Goal: Transaction & Acquisition: Book appointment/travel/reservation

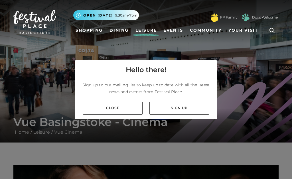
click at [125, 110] on link "Close" at bounding box center [113, 108] width 60 height 13
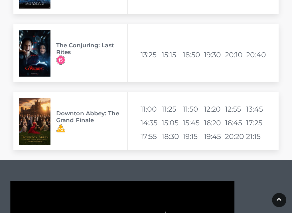
scroll to position [917, 0]
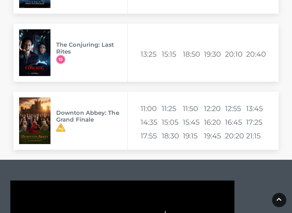
click at [50, 123] on img at bounding box center [34, 121] width 31 height 47
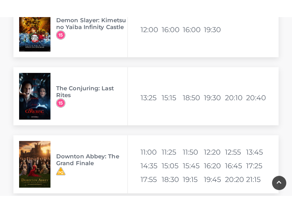
scroll to position [897, 0]
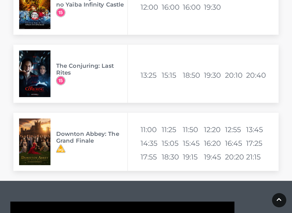
click at [40, 142] on img at bounding box center [34, 142] width 31 height 47
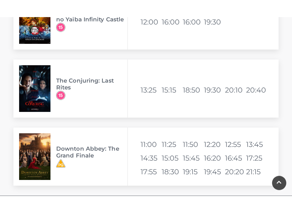
scroll to position [899, 0]
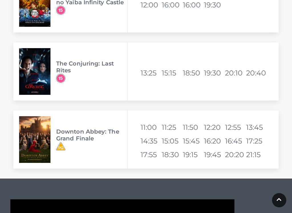
click at [172, 144] on li "15:05" at bounding box center [172, 141] width 20 height 14
click at [205, 137] on li "16:20" at bounding box center [214, 141] width 20 height 14
click at [46, 140] on img at bounding box center [34, 139] width 31 height 47
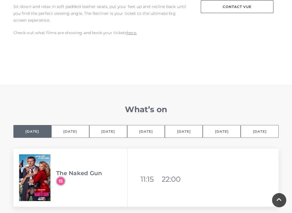
scroll to position [317, 0]
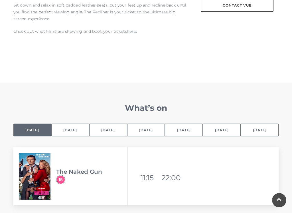
click at [70, 130] on button "[DATE]" at bounding box center [70, 130] width 38 height 13
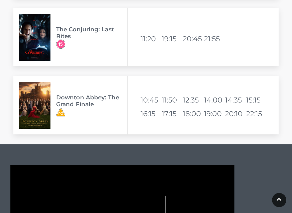
scroll to position [1216, 0]
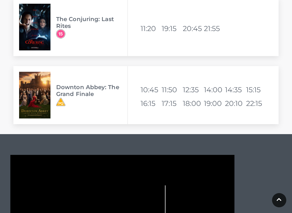
click at [47, 100] on img at bounding box center [34, 95] width 31 height 47
click at [202, 101] on li "18:00" at bounding box center [193, 104] width 20 height 14
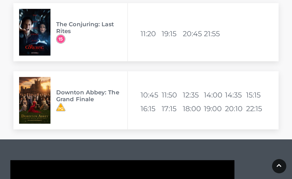
scroll to position [1210, 0]
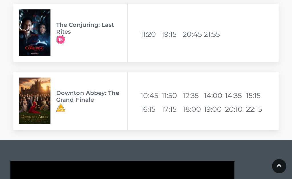
click at [263, 105] on li "22:15" at bounding box center [256, 109] width 20 height 14
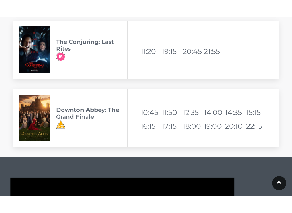
scroll to position [1253, 0]
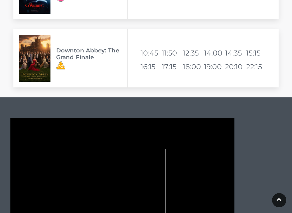
click at [39, 66] on img at bounding box center [34, 58] width 31 height 47
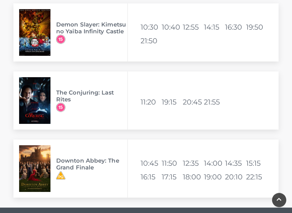
scroll to position [1144, 0]
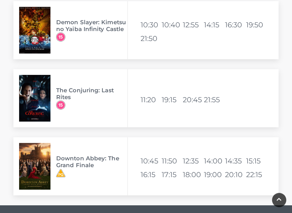
click at [193, 174] on li "18:00" at bounding box center [193, 175] width 20 height 14
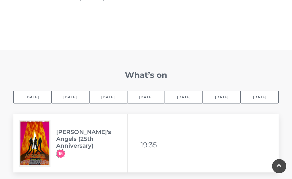
scroll to position [342, 0]
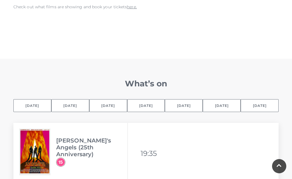
click at [70, 109] on button "[DATE]" at bounding box center [70, 105] width 38 height 13
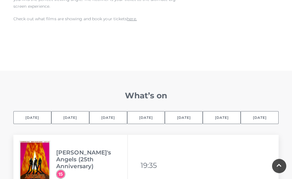
scroll to position [315, 0]
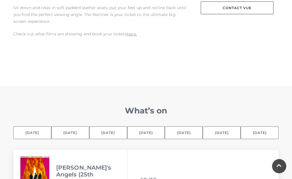
click at [77, 132] on button "[DATE]" at bounding box center [70, 132] width 38 height 13
click at [75, 132] on button "[DATE]" at bounding box center [70, 132] width 38 height 13
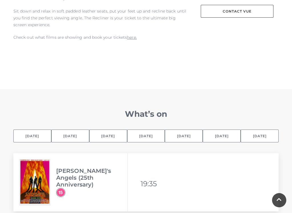
scroll to position [310, 0]
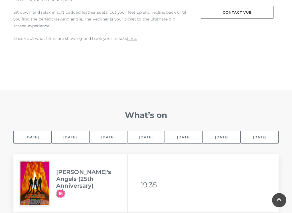
click at [73, 142] on button "[DATE]" at bounding box center [70, 137] width 38 height 13
click at [79, 140] on button "[DATE]" at bounding box center [70, 137] width 38 height 13
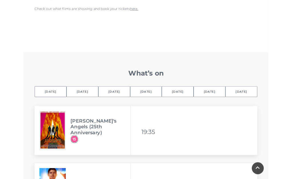
scroll to position [338, 0]
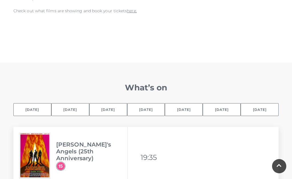
click at [81, 110] on button "[DATE]" at bounding box center [70, 109] width 38 height 13
